Goal: Task Accomplishment & Management: Manage account settings

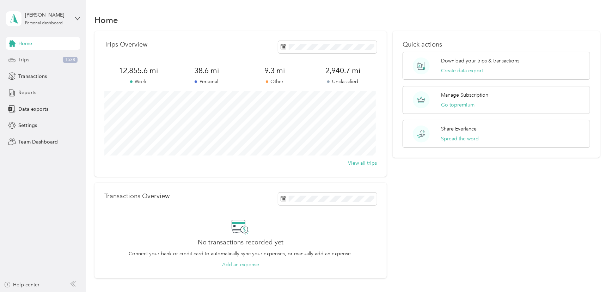
click at [24, 59] on span "Trips" at bounding box center [23, 59] width 11 height 7
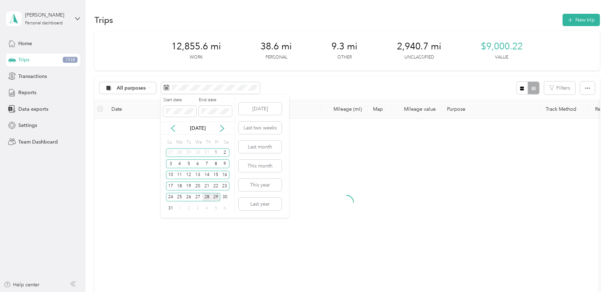
click at [206, 195] on div "28" at bounding box center [206, 197] width 9 height 9
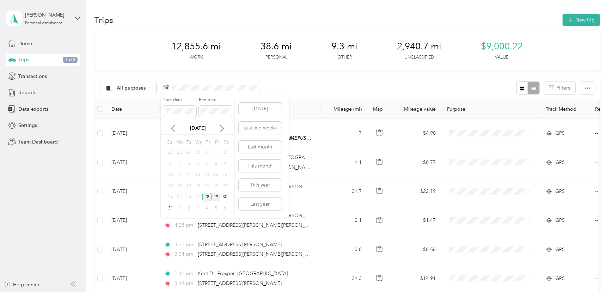
click at [206, 195] on div "28" at bounding box center [206, 197] width 9 height 9
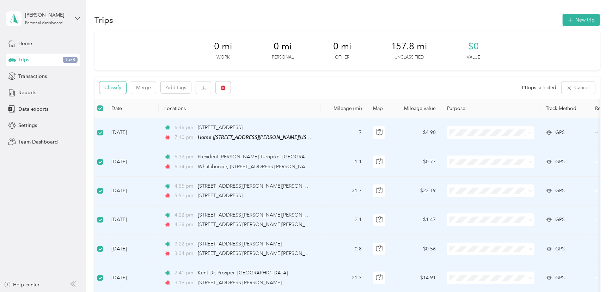
click at [114, 86] on button "Classify" at bounding box center [112, 87] width 27 height 12
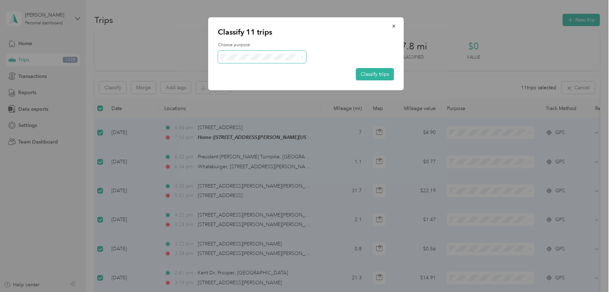
click at [237, 53] on span at bounding box center [262, 57] width 88 height 12
click at [248, 95] on span "Next Day Backflow" at bounding box center [269, 94] width 66 height 7
click at [376, 74] on button "Classify trips" at bounding box center [375, 74] width 38 height 12
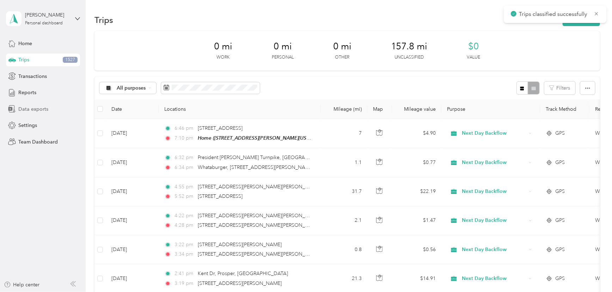
click at [36, 110] on span "Data exports" at bounding box center [33, 108] width 30 height 7
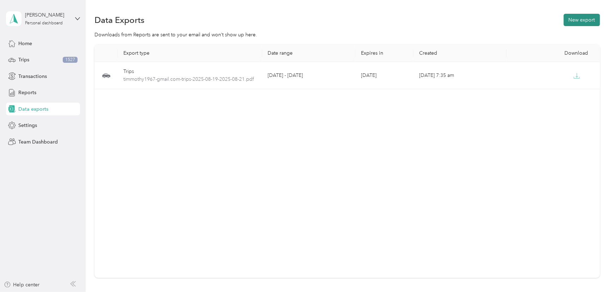
click at [569, 21] on button "New export" at bounding box center [582, 20] width 36 height 12
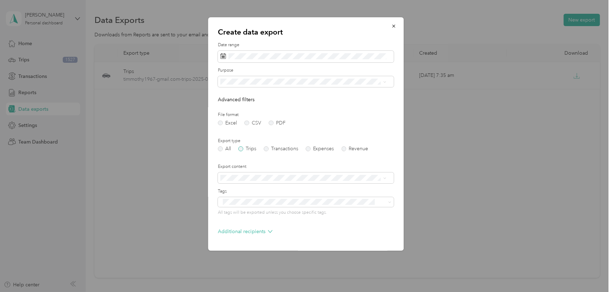
click at [240, 148] on label "Trips" at bounding box center [247, 148] width 18 height 5
drag, startPoint x: 238, startPoint y: 133, endPoint x: 242, endPoint y: 124, distance: 10.0
click at [238, 133] on li "Next Day Backflow" at bounding box center [303, 131] width 171 height 12
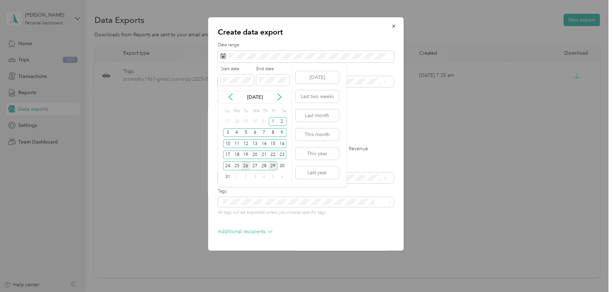
click at [245, 165] on div "26" at bounding box center [246, 166] width 9 height 9
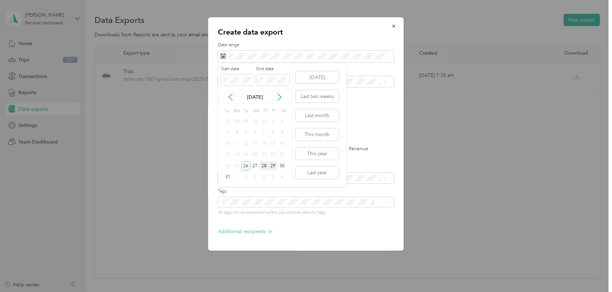
click at [266, 165] on div "28" at bounding box center [264, 166] width 9 height 9
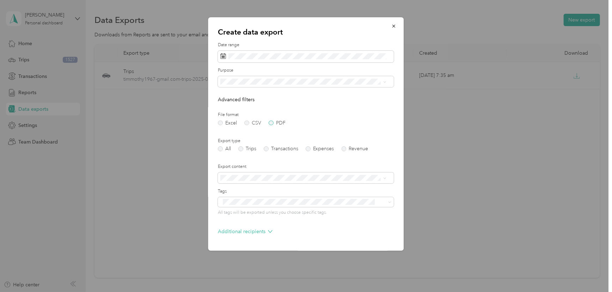
click at [272, 123] on label "PDF" at bounding box center [277, 123] width 17 height 5
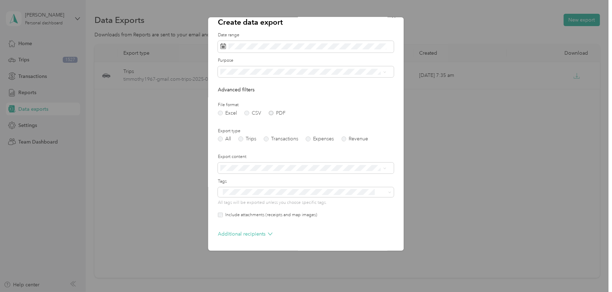
scroll to position [35, 0]
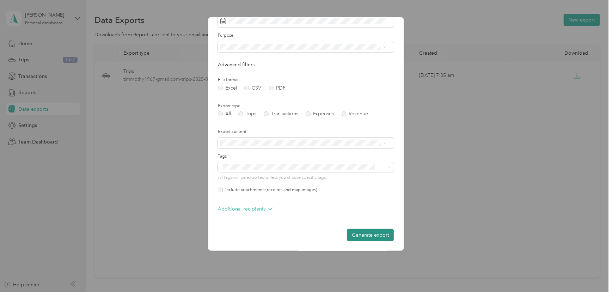
click at [366, 234] on button "Generate export" at bounding box center [370, 235] width 47 height 12
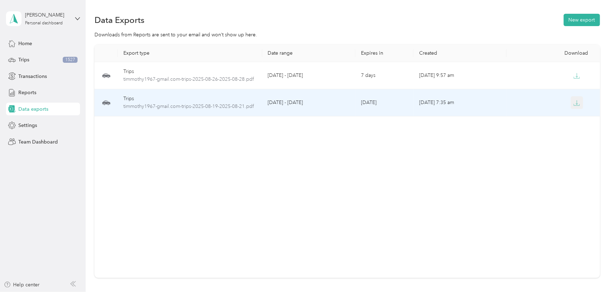
click at [576, 105] on icon "button" at bounding box center [577, 103] width 6 height 6
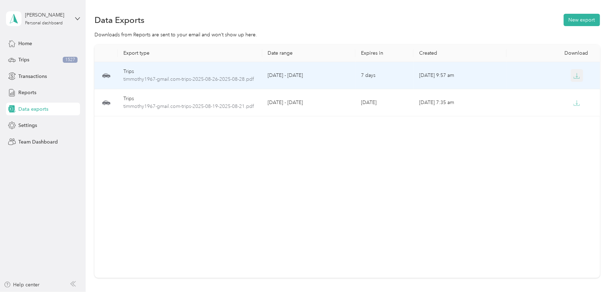
click at [575, 75] on icon "button" at bounding box center [577, 76] width 6 height 6
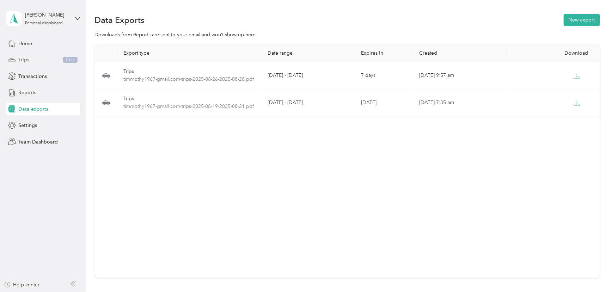
click at [22, 59] on span "Trips" at bounding box center [23, 59] width 11 height 7
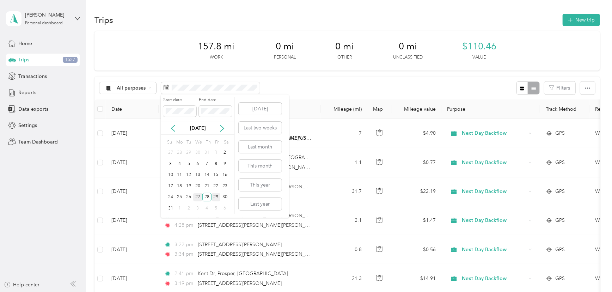
click at [198, 195] on div "27" at bounding box center [197, 197] width 9 height 9
click at [198, 196] on div "27" at bounding box center [197, 197] width 9 height 9
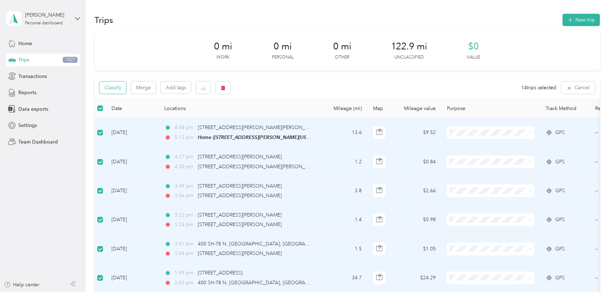
click at [108, 84] on button "Classify" at bounding box center [112, 87] width 27 height 12
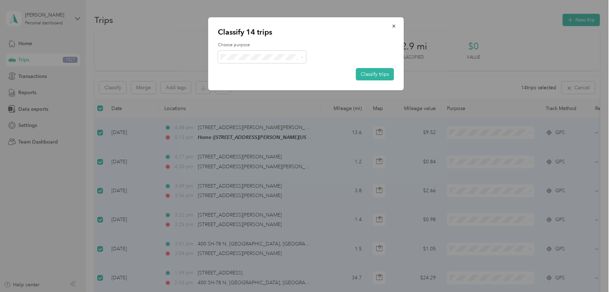
click at [258, 95] on span "Next Day Backflow" at bounding box center [269, 94] width 66 height 7
click at [371, 74] on button "Classify trips" at bounding box center [375, 74] width 38 height 12
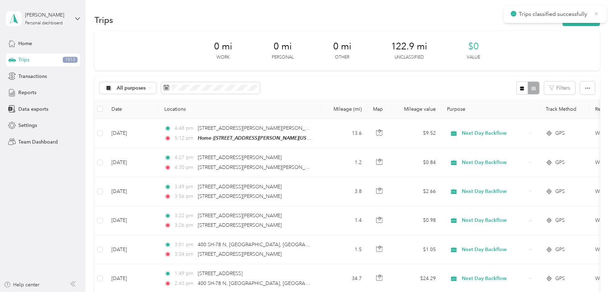
click at [598, 11] on icon at bounding box center [597, 14] width 6 height 6
click at [25, 109] on span "Data exports" at bounding box center [33, 108] width 30 height 7
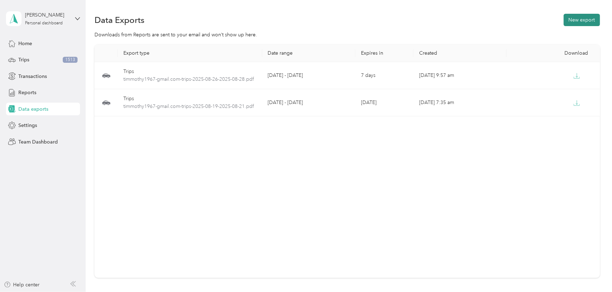
click at [592, 21] on button "New export" at bounding box center [582, 20] width 36 height 12
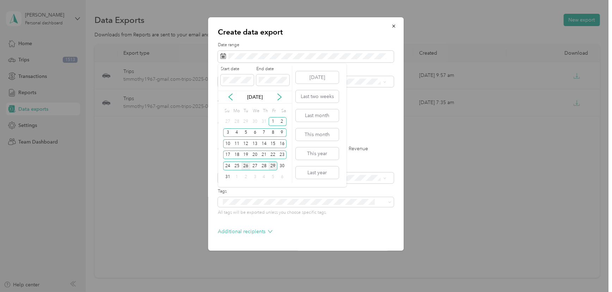
click at [246, 165] on div "26" at bounding box center [246, 166] width 9 height 9
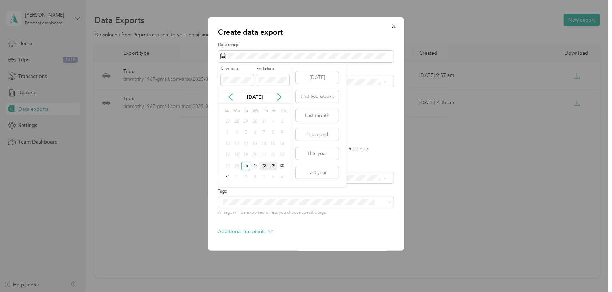
click at [263, 165] on div "28" at bounding box center [264, 166] width 9 height 9
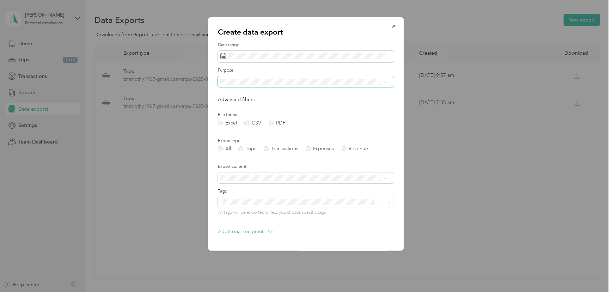
click at [233, 78] on span at bounding box center [306, 81] width 176 height 11
click at [237, 130] on span "Next Day Backflow" at bounding box center [244, 131] width 42 height 6
click at [272, 121] on label "PDF" at bounding box center [277, 123] width 17 height 5
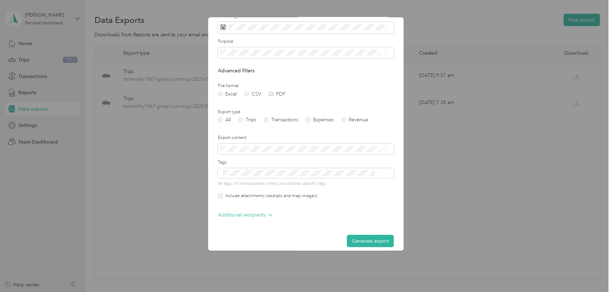
scroll to position [35, 0]
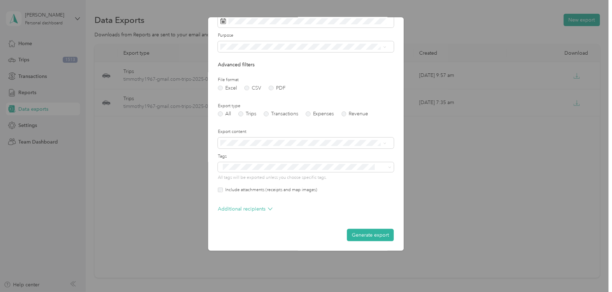
click at [371, 236] on button "Generate export" at bounding box center [370, 235] width 47 height 12
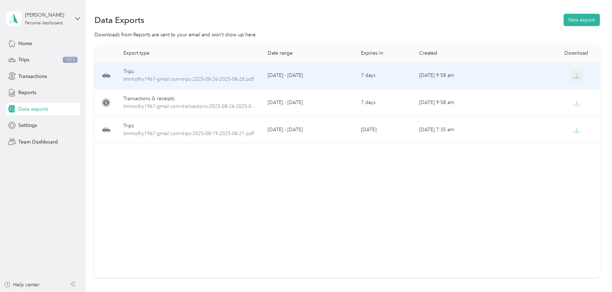
click at [575, 76] on icon "button" at bounding box center [577, 76] width 6 height 6
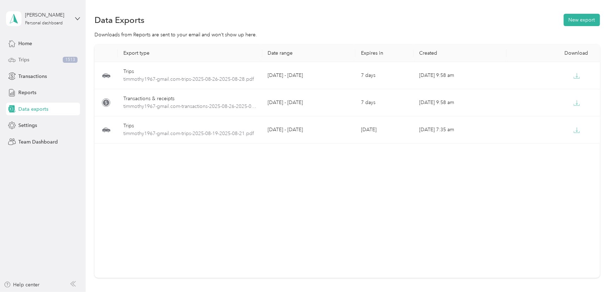
click at [18, 59] on span "Trips" at bounding box center [23, 59] width 11 height 7
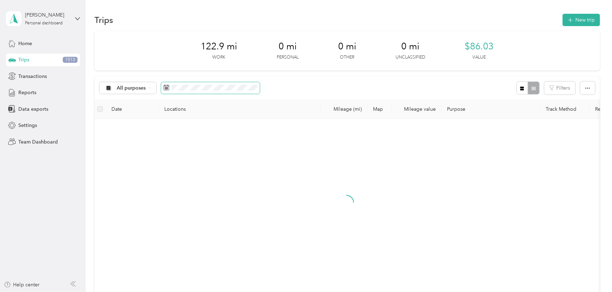
click at [186, 91] on span at bounding box center [210, 88] width 99 height 12
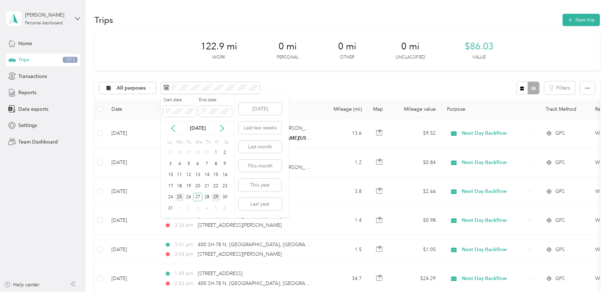
click at [180, 197] on div "25" at bounding box center [179, 197] width 9 height 9
drag, startPoint x: 179, startPoint y: 197, endPoint x: 190, endPoint y: 192, distance: 12.0
click at [179, 197] on div "25" at bounding box center [179, 197] width 9 height 9
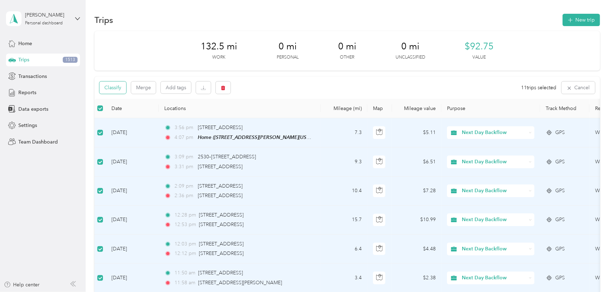
click at [108, 87] on button "Classify" at bounding box center [112, 87] width 27 height 12
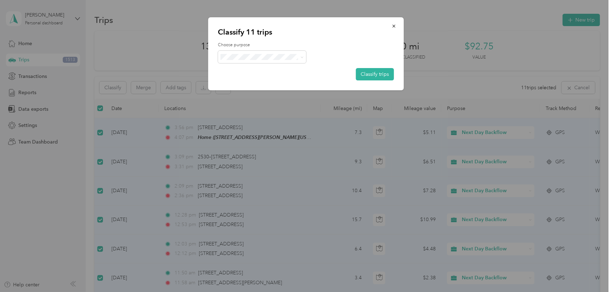
drag, startPoint x: 250, startPoint y: 95, endPoint x: 260, endPoint y: 94, distance: 9.5
click at [250, 95] on span "Next Day Backflow" at bounding box center [269, 93] width 66 height 7
click at [373, 74] on button "Classify trips" at bounding box center [375, 74] width 38 height 12
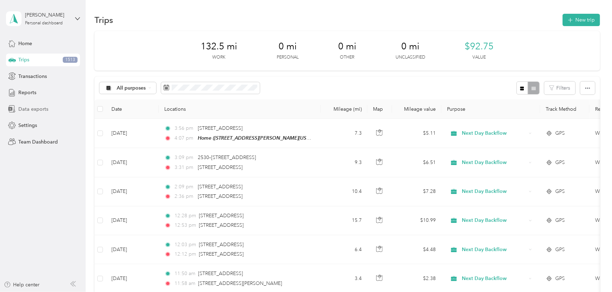
drag, startPoint x: 36, startPoint y: 109, endPoint x: 55, endPoint y: 108, distance: 18.7
click at [37, 109] on span "Data exports" at bounding box center [33, 108] width 30 height 7
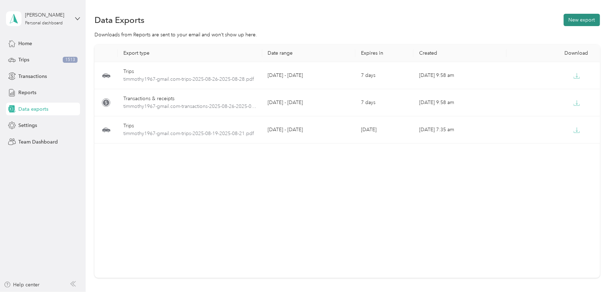
click at [585, 15] on button "New export" at bounding box center [582, 20] width 36 height 12
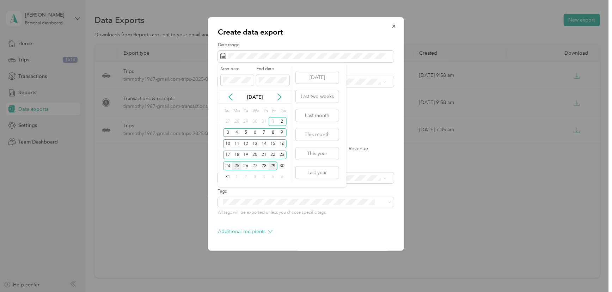
click at [236, 165] on div "25" at bounding box center [236, 166] width 9 height 9
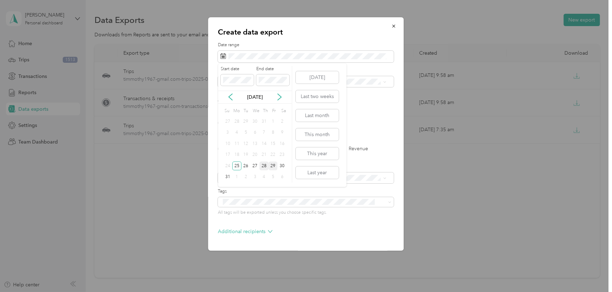
click at [264, 164] on div "28" at bounding box center [264, 166] width 9 height 9
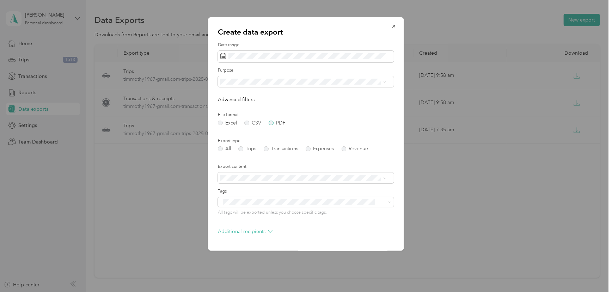
click at [272, 122] on label "PDF" at bounding box center [277, 123] width 17 height 5
click at [241, 132] on span "Next Day Backflow" at bounding box center [244, 131] width 42 height 6
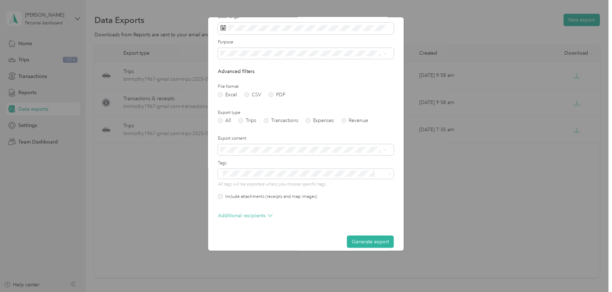
scroll to position [35, 0]
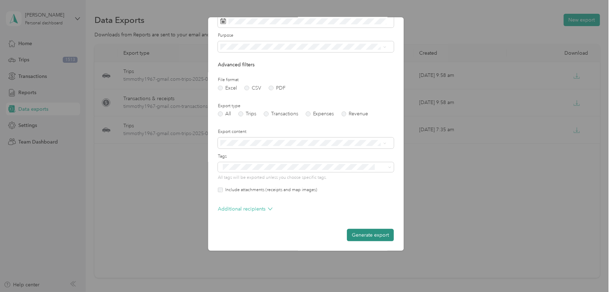
click at [361, 234] on button "Generate export" at bounding box center [370, 235] width 47 height 12
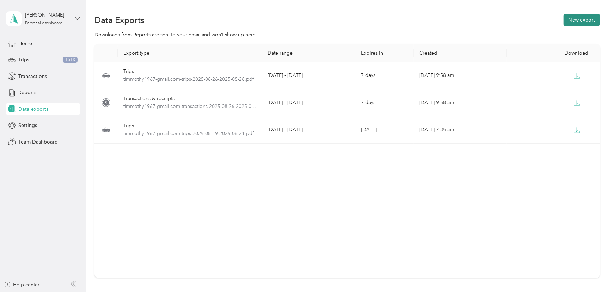
click at [577, 19] on button "New export" at bounding box center [582, 20] width 36 height 12
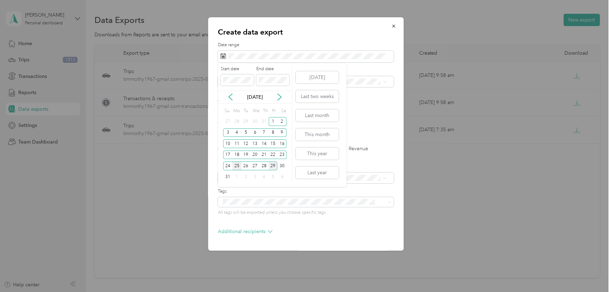
click at [238, 167] on div "25" at bounding box center [236, 166] width 9 height 9
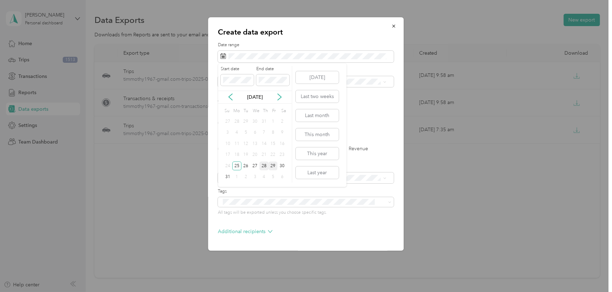
click at [263, 165] on div "28" at bounding box center [264, 166] width 9 height 9
click at [242, 130] on span "Next Day Backflow" at bounding box center [244, 131] width 42 height 6
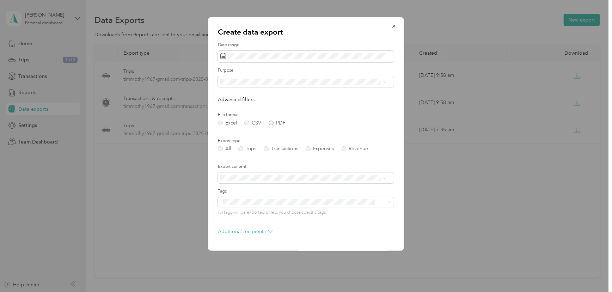
click at [272, 122] on label "PDF" at bounding box center [277, 123] width 17 height 5
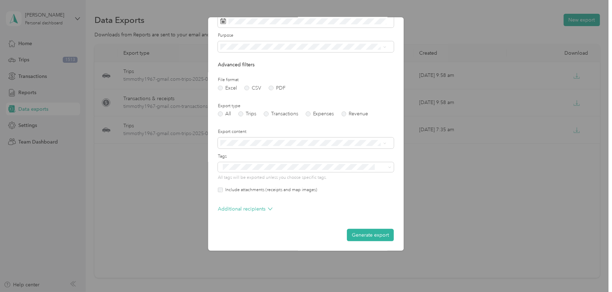
click at [369, 234] on button "Generate export" at bounding box center [370, 235] width 47 height 12
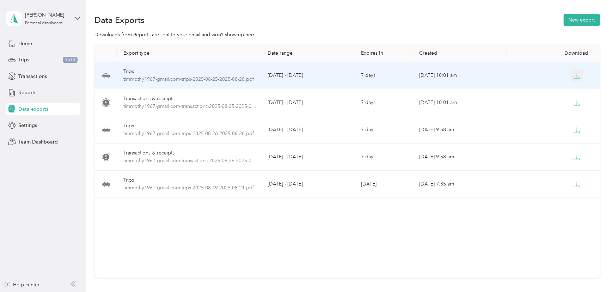
click at [574, 77] on icon "button" at bounding box center [577, 76] width 6 height 6
